Goal: Task Accomplishment & Management: Use online tool/utility

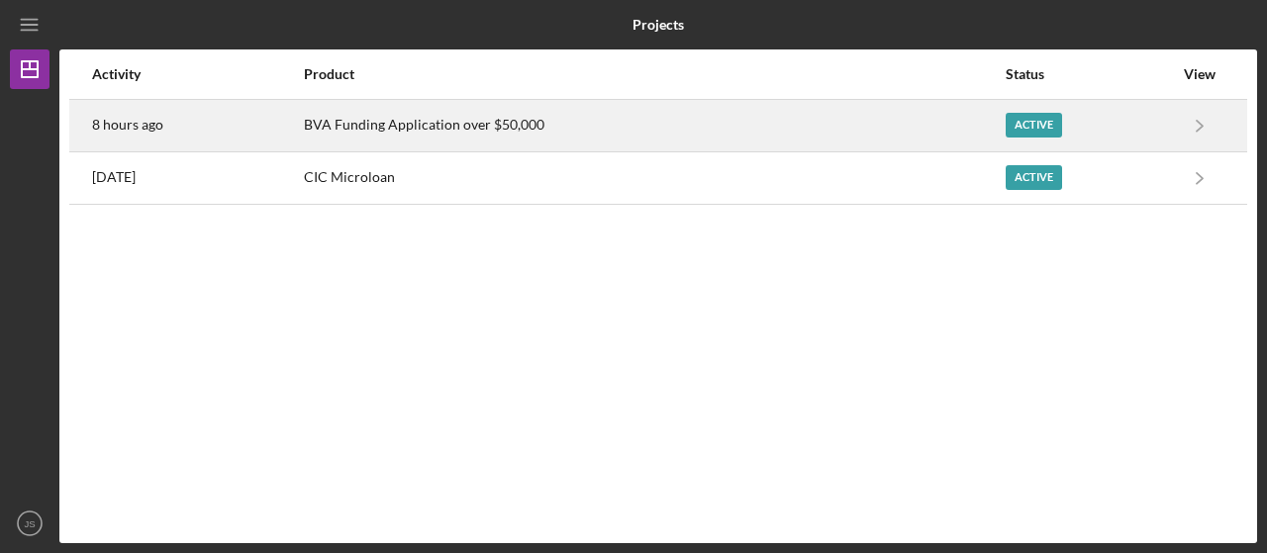
click at [1079, 107] on div "Active" at bounding box center [1089, 126] width 167 height 50
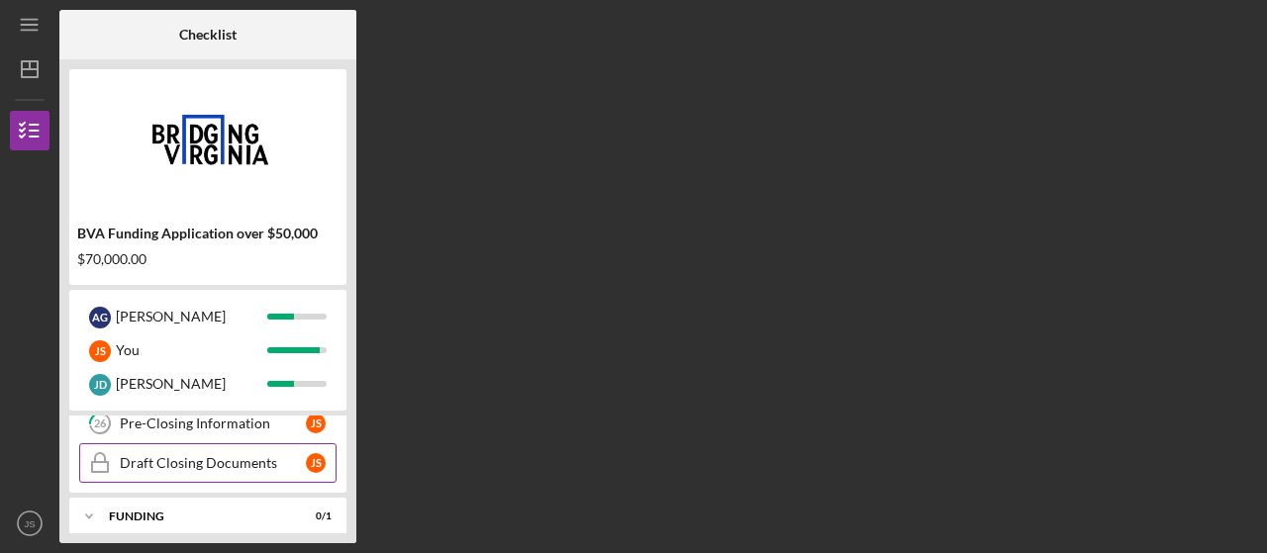
scroll to position [313, 0]
click at [211, 472] on div "Draft Closing Documents" at bounding box center [213, 470] width 186 height 16
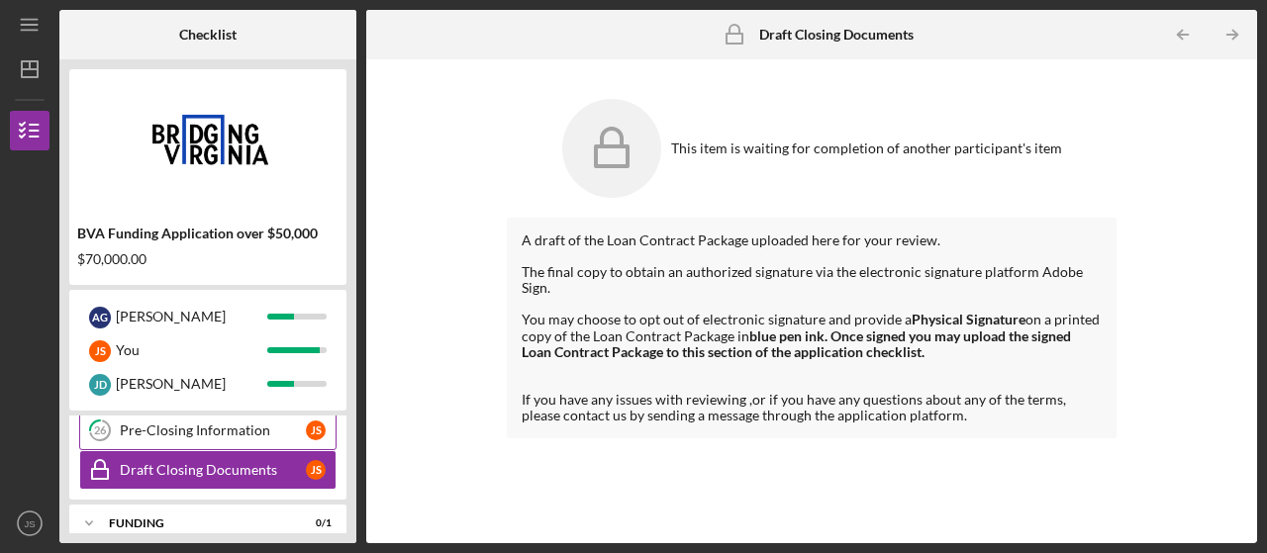
click at [257, 426] on div "Pre-Closing Information" at bounding box center [213, 431] width 186 height 16
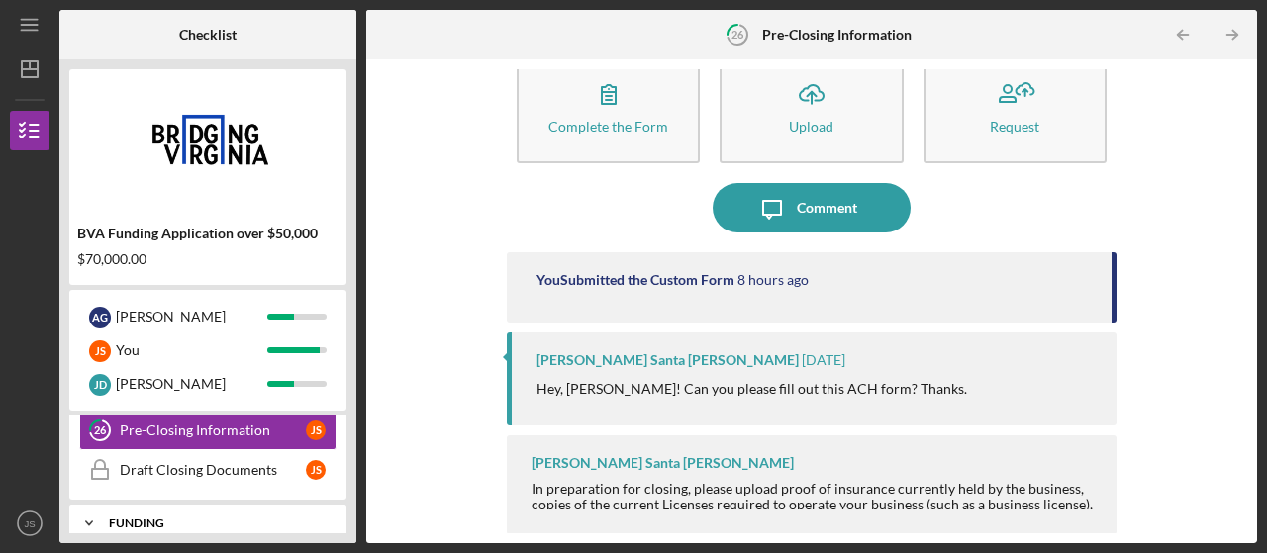
scroll to position [376, 0]
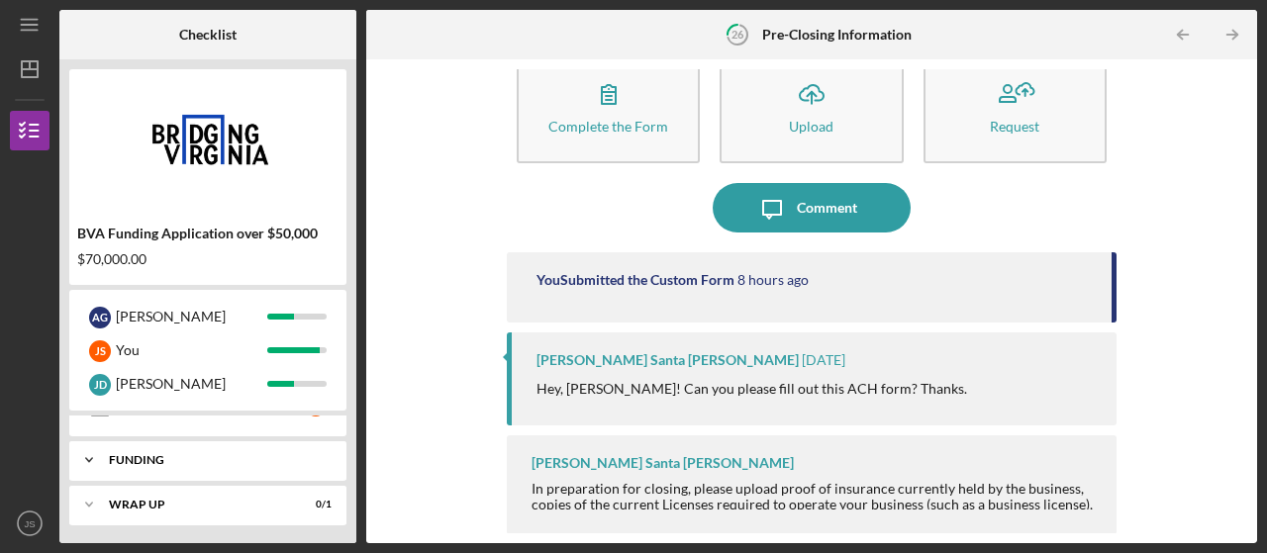
click at [250, 461] on div "Funding" at bounding box center [215, 460] width 213 height 12
click at [194, 508] on link "Transfer Funds Transfer Funds J S" at bounding box center [207, 502] width 257 height 40
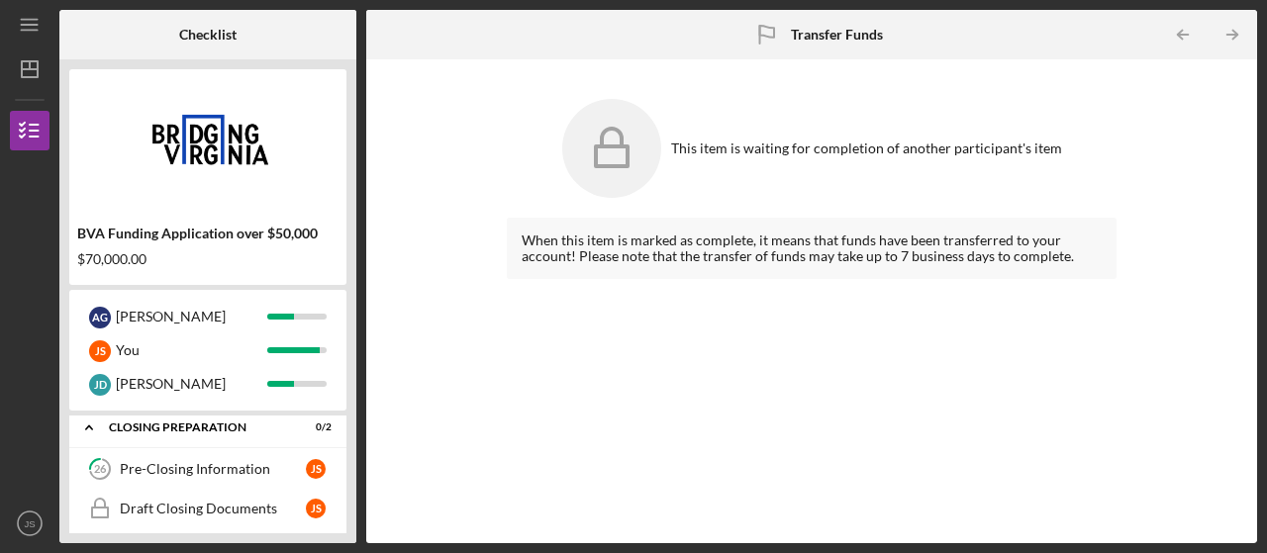
scroll to position [273, 0]
